Goal: Transaction & Acquisition: Purchase product/service

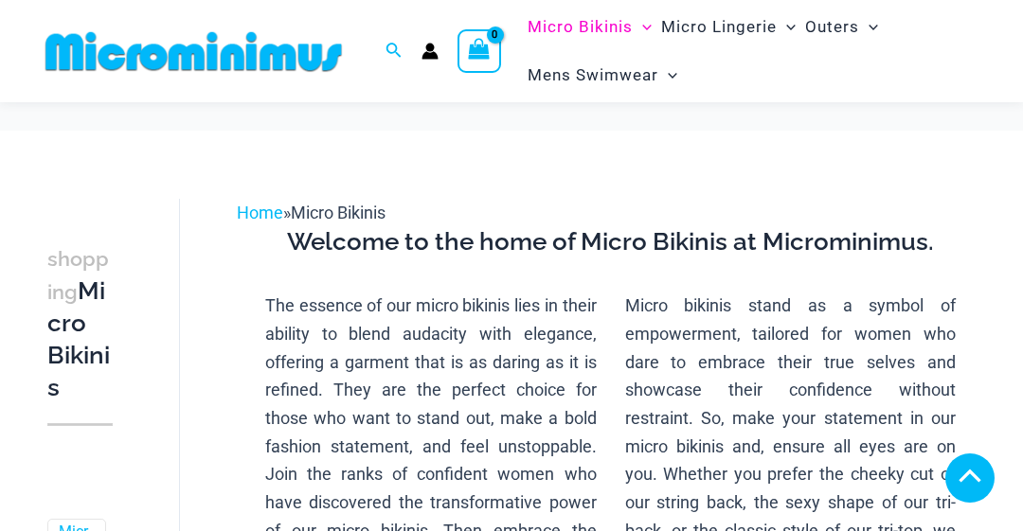
scroll to position [1504, 0]
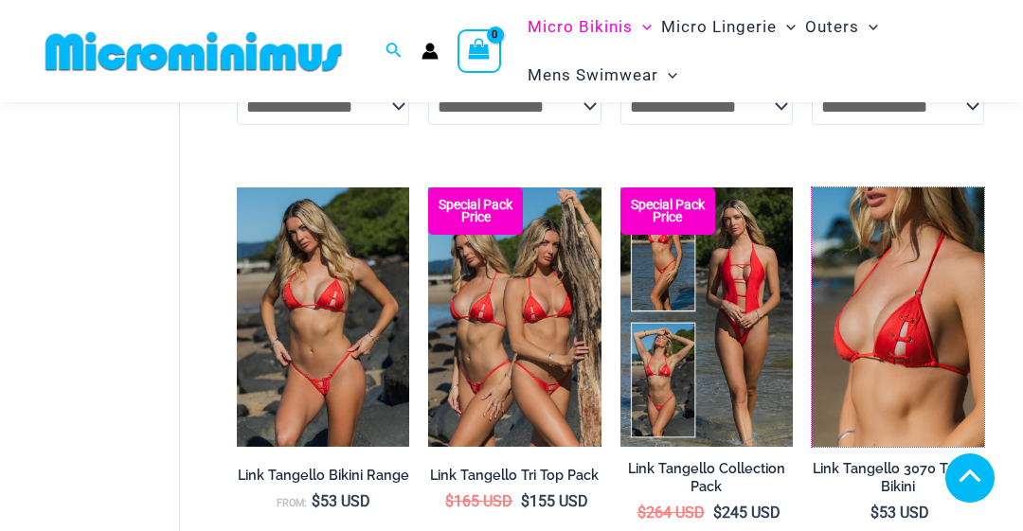
click at [812, 188] on img at bounding box center [812, 188] width 0 height 0
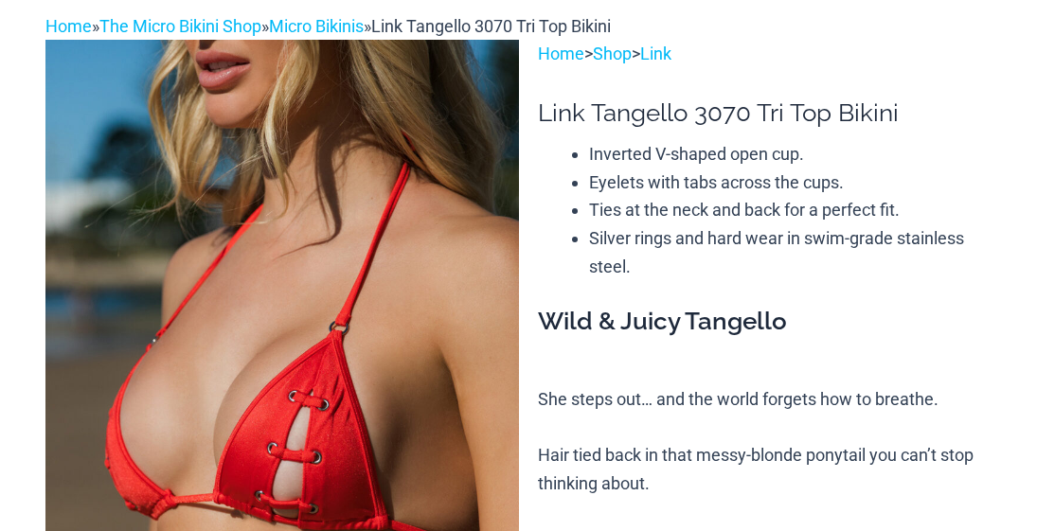
scroll to position [138, 0]
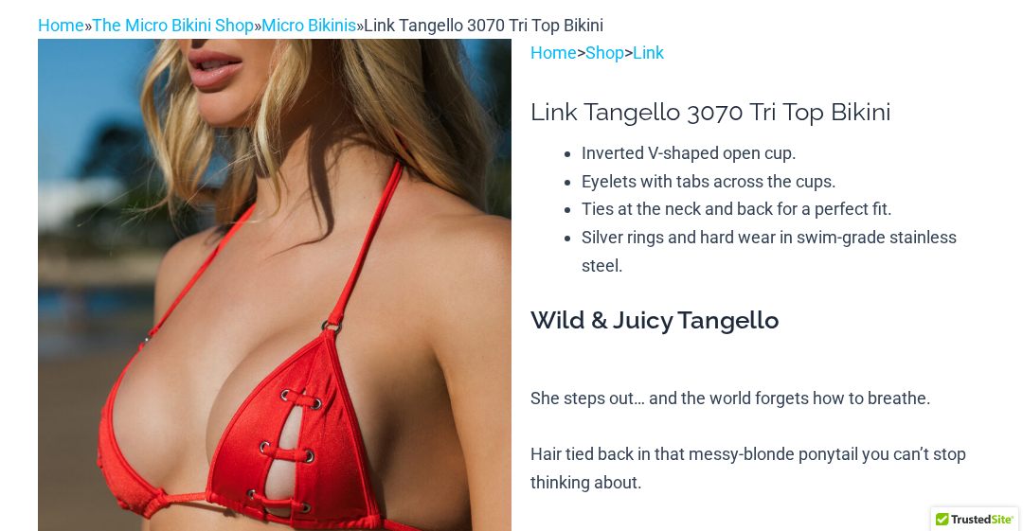
click at [117, 337] on img at bounding box center [275, 394] width 474 height 710
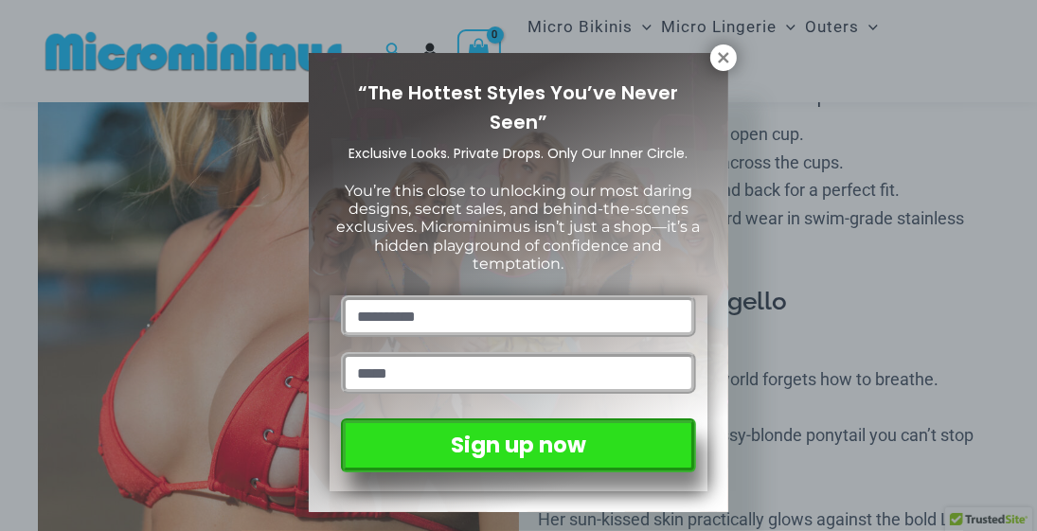
click at [724, 57] on icon at bounding box center [723, 57] width 10 height 10
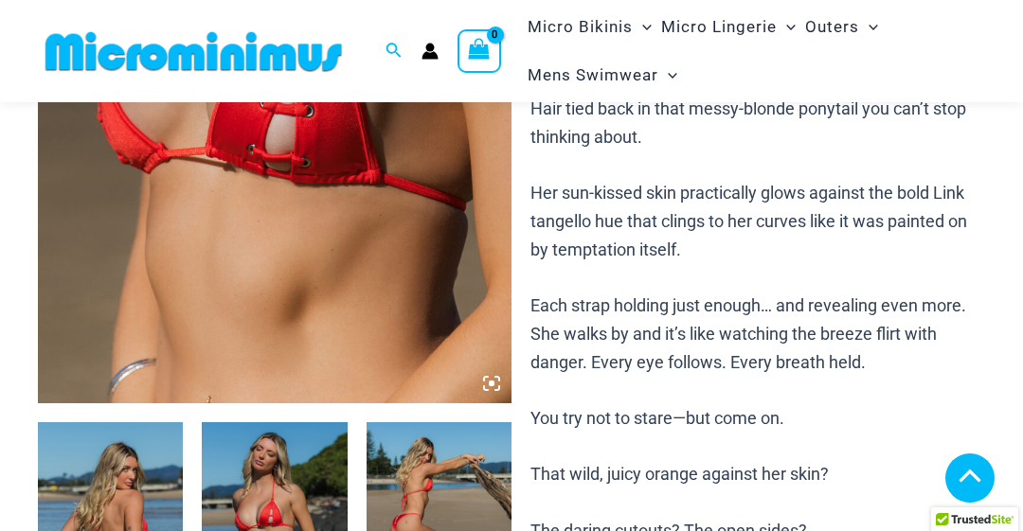
scroll to position [465, 0]
click at [491, 389] on icon at bounding box center [491, 383] width 17 height 17
click at [468, 309] on img at bounding box center [275, 48] width 474 height 710
click at [496, 388] on icon at bounding box center [491, 383] width 17 height 17
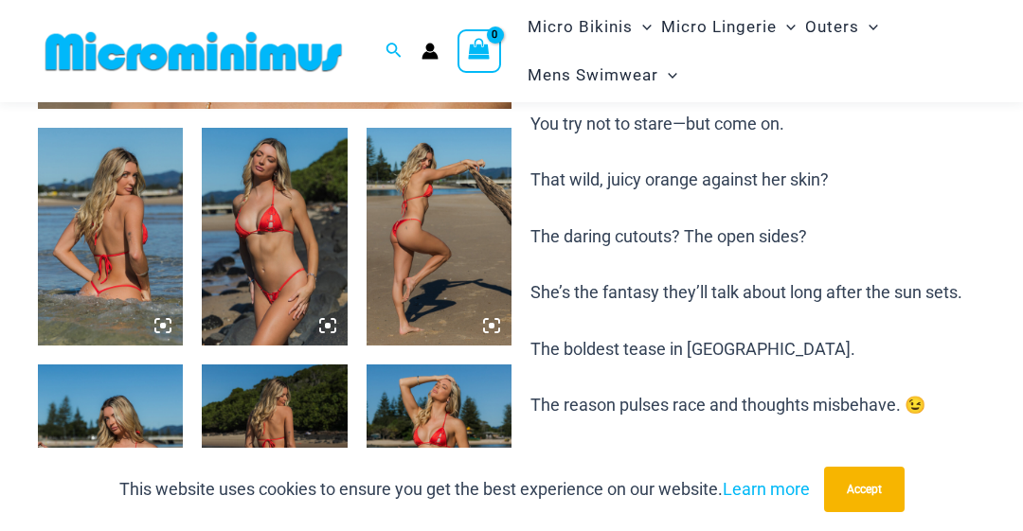
click at [858, 494] on button "Accept" at bounding box center [864, 489] width 81 height 45
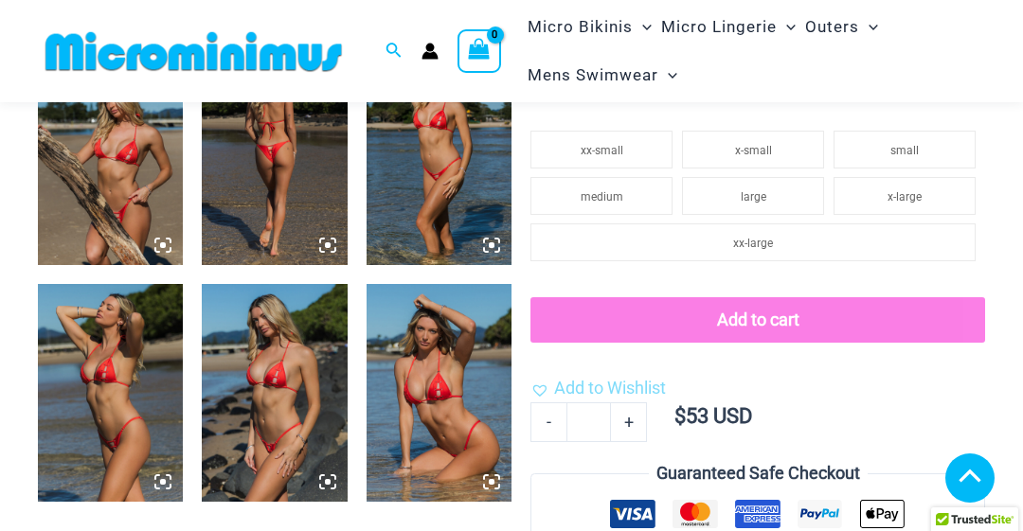
scroll to position [1086, 0]
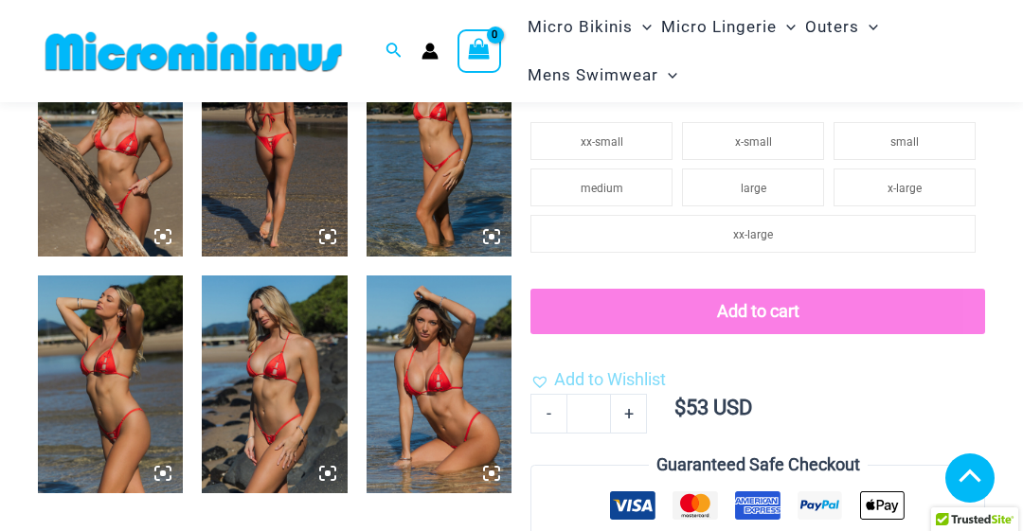
click at [470, 378] on img at bounding box center [439, 385] width 145 height 218
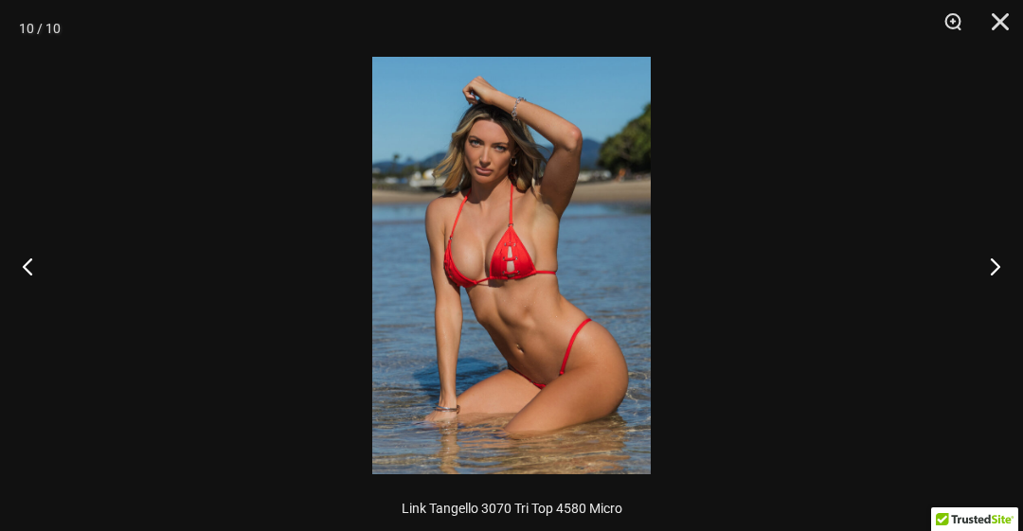
click at [538, 238] on img at bounding box center [511, 266] width 279 height 418
click at [930, 114] on div at bounding box center [511, 265] width 1023 height 531
click at [948, 23] on button "Zoom" at bounding box center [946, 28] width 47 height 57
